Goal: Information Seeking & Learning: Find specific fact

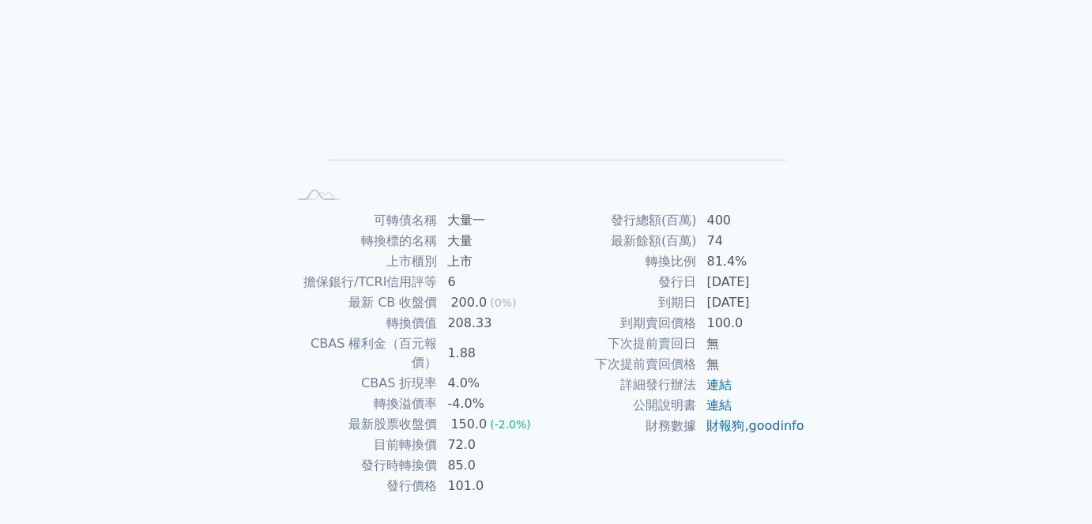
scroll to position [207, 0]
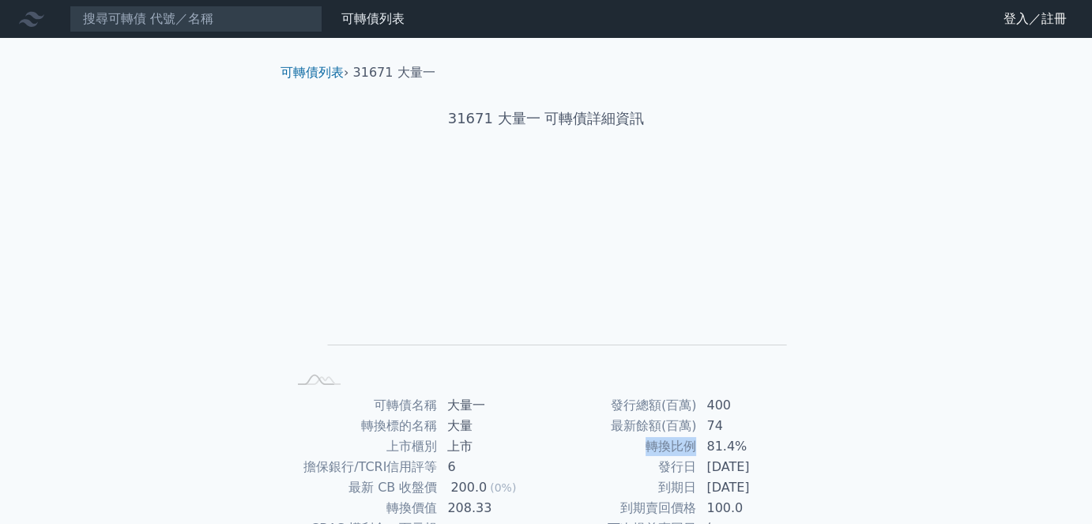
drag, startPoint x: 647, startPoint y: 445, endPoint x: 689, endPoint y: 432, distance: 43.7
click at [697, 443] on td "轉換比例" at bounding box center [621, 446] width 151 height 21
copy td "轉換比例"
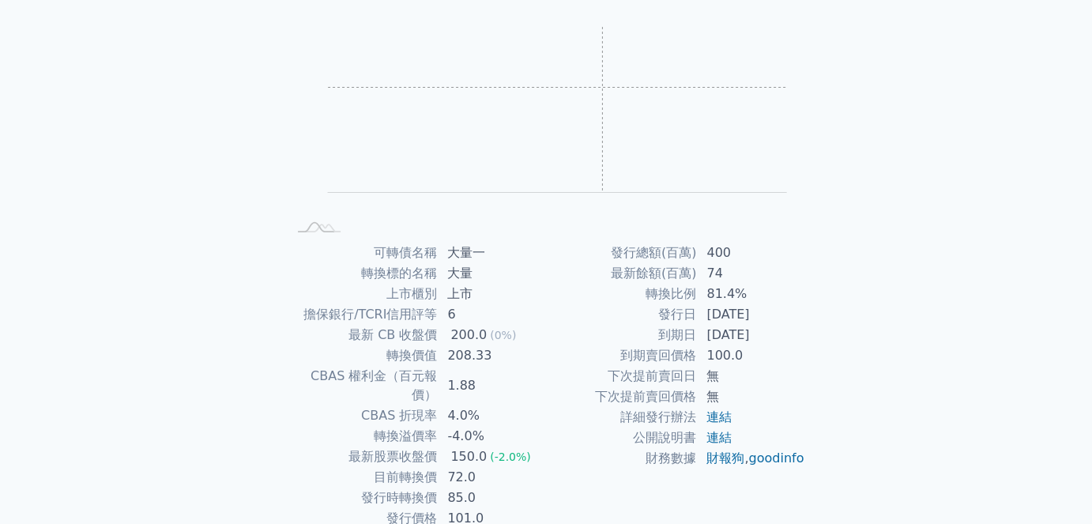
scroll to position [158, 0]
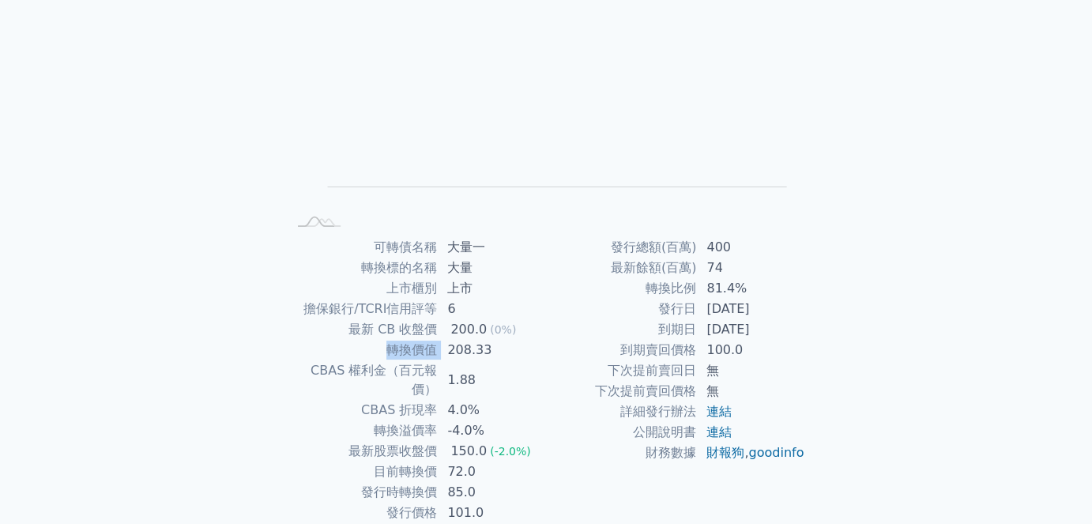
drag, startPoint x: 385, startPoint y: 346, endPoint x: 439, endPoint y: 351, distance: 53.9
click at [439, 351] on tr "轉換價值 208.33" at bounding box center [416, 350] width 259 height 21
copy tr "轉換價值"
